Goal: Transaction & Acquisition: Purchase product/service

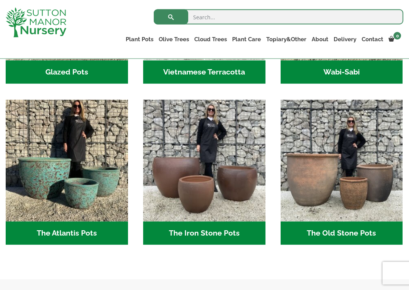
scroll to position [348, 0]
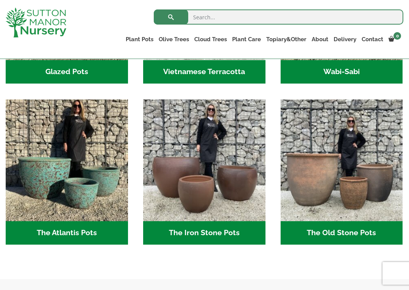
click at [31, 180] on img "Visit product category The Atlantis Pots" at bounding box center [67, 161] width 122 height 122
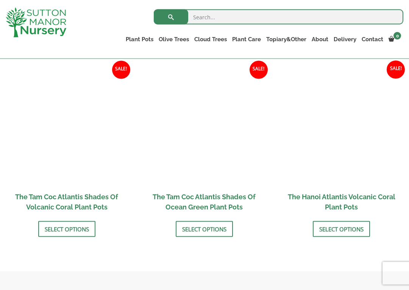
scroll to position [625, 0]
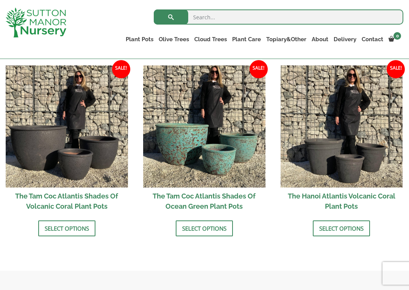
click at [184, 232] on link "Select options" at bounding box center [204, 229] width 57 height 16
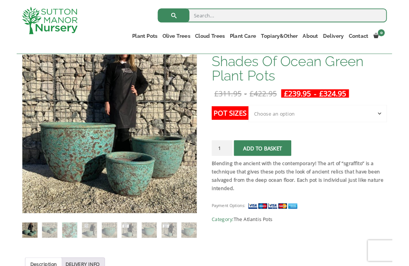
scroll to position [131, 0]
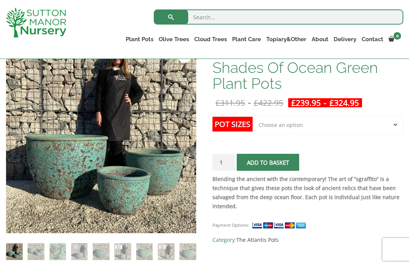
click at [263, 124] on select "Choose an option Click here to buy the 3rd to Largest Pot In The Picture Click …" at bounding box center [327, 124] width 151 height 19
select select "Click here to buy the 2nd to Largest Pot In The Picture"
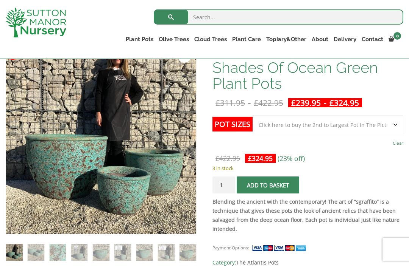
click at [225, 124] on label "Pot Sizes" at bounding box center [232, 124] width 40 height 15
click at [252, 124] on select "Choose an option Click here to buy the 3rd to Largest Pot In The Picture Click …" at bounding box center [327, 124] width 151 height 19
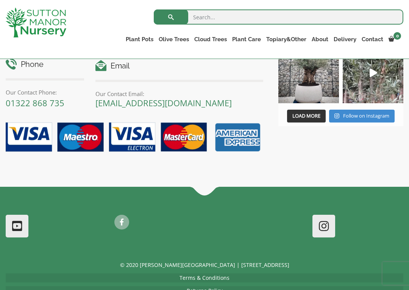
scroll to position [1114, 0]
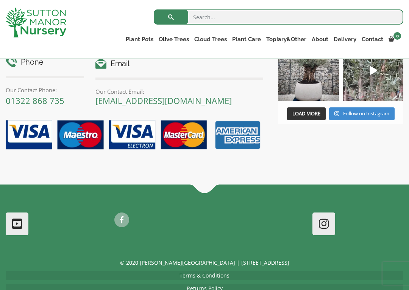
click at [396, 185] on div ".embellishment-68c34380712a4{fill-rule:evenodd;clip-rule:evenodd;fill: #f8f8f8;}" at bounding box center [204, 189] width 397 height 9
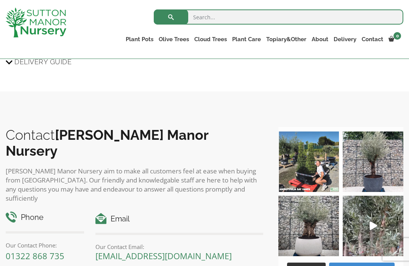
scroll to position [959, 0]
